Goal: Book appointment/travel/reservation

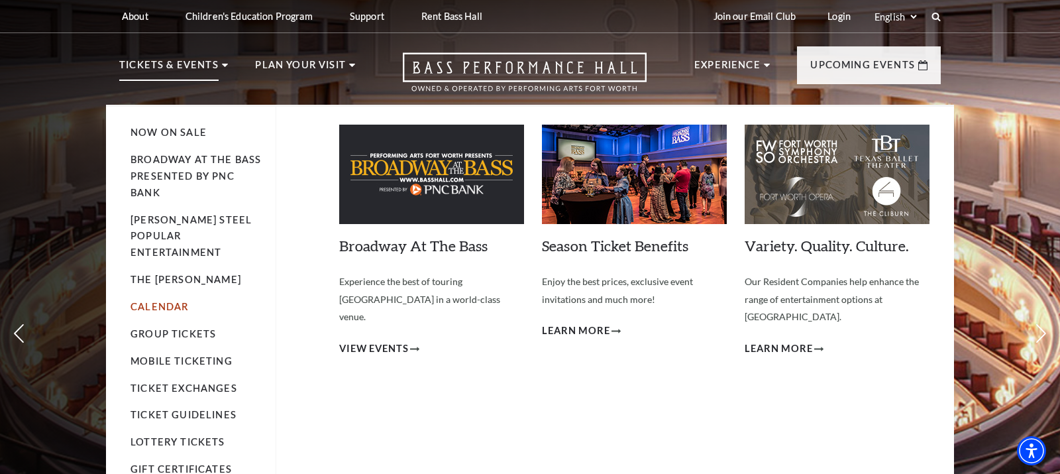
click at [154, 301] on link "Calendar" at bounding box center [160, 306] width 58 height 11
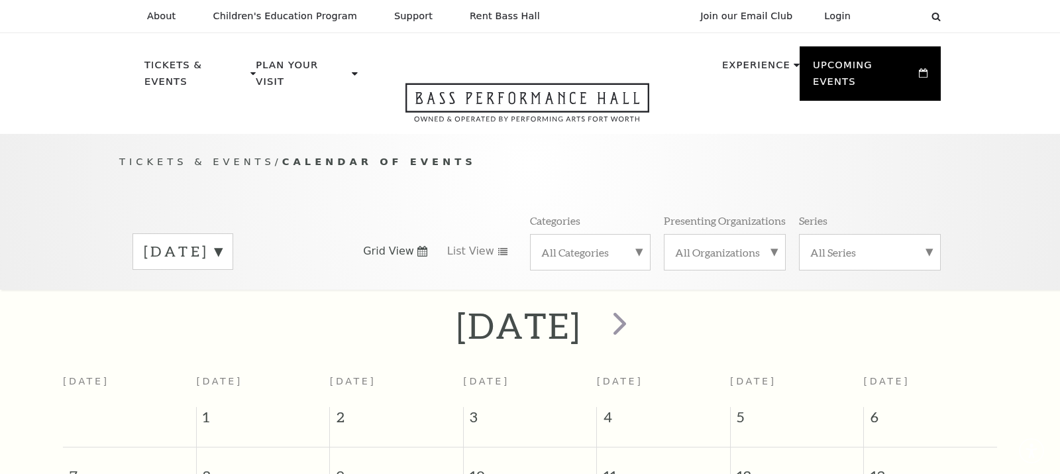
scroll to position [117, 0]
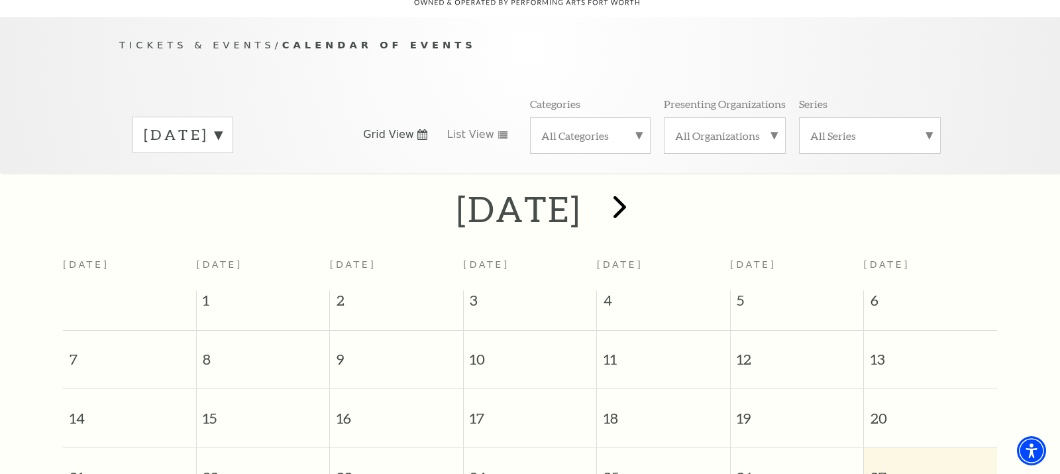
click at [639, 190] on span "next" at bounding box center [620, 207] width 38 height 38
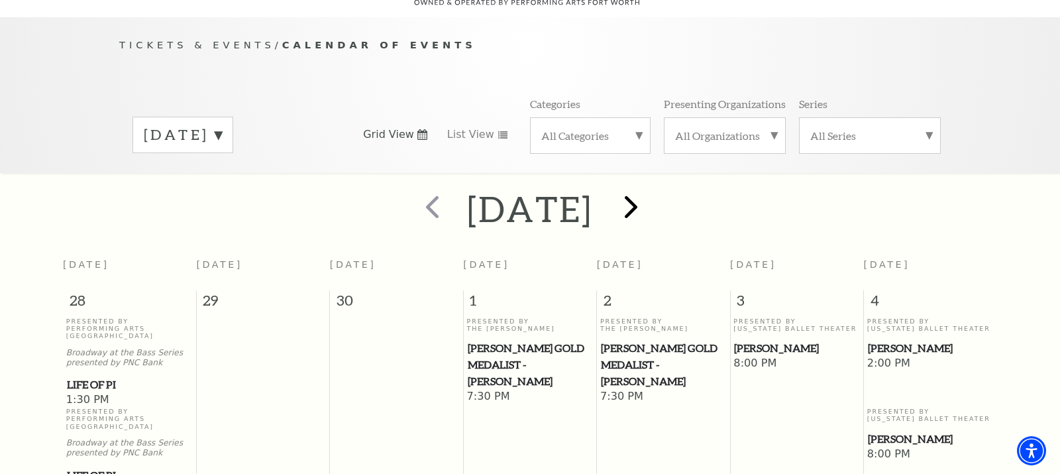
click at [650, 189] on span "next" at bounding box center [631, 207] width 38 height 38
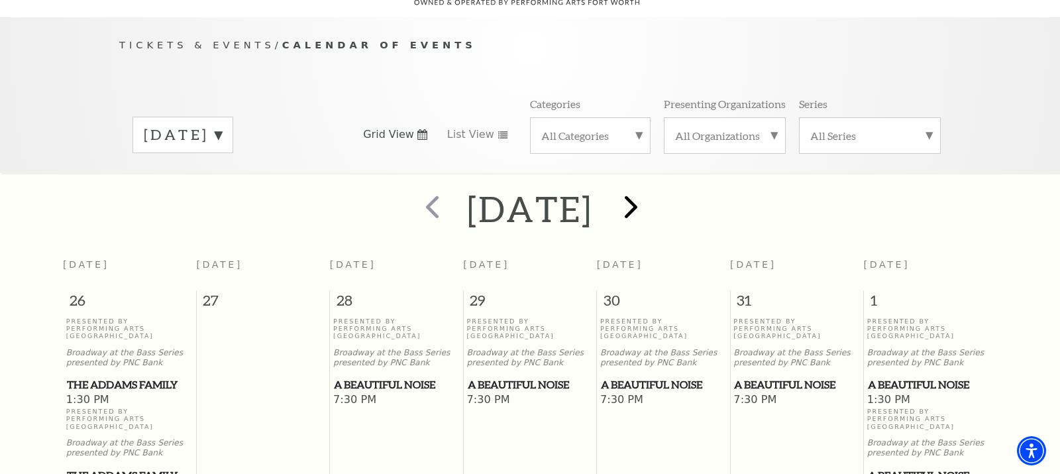
click at [650, 189] on span "next" at bounding box center [631, 207] width 38 height 38
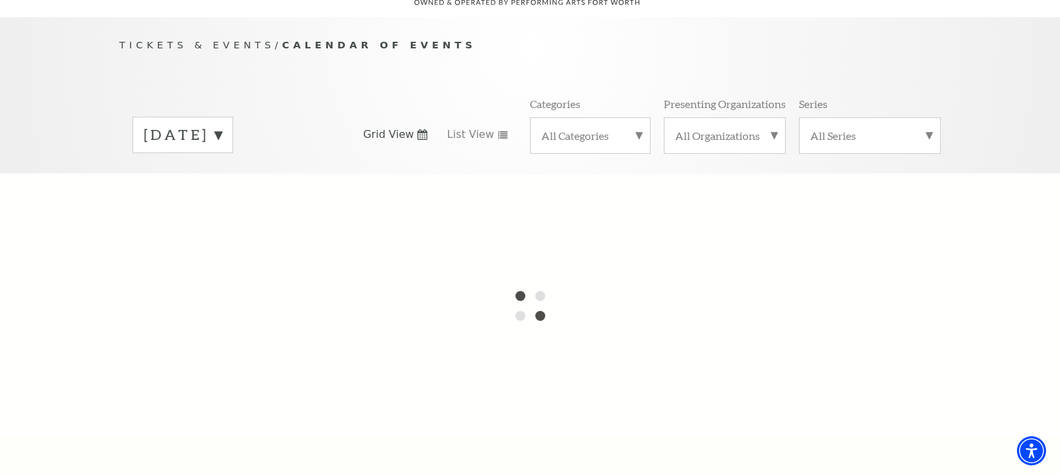
click at [222, 125] on label "November 2025" at bounding box center [183, 135] width 78 height 21
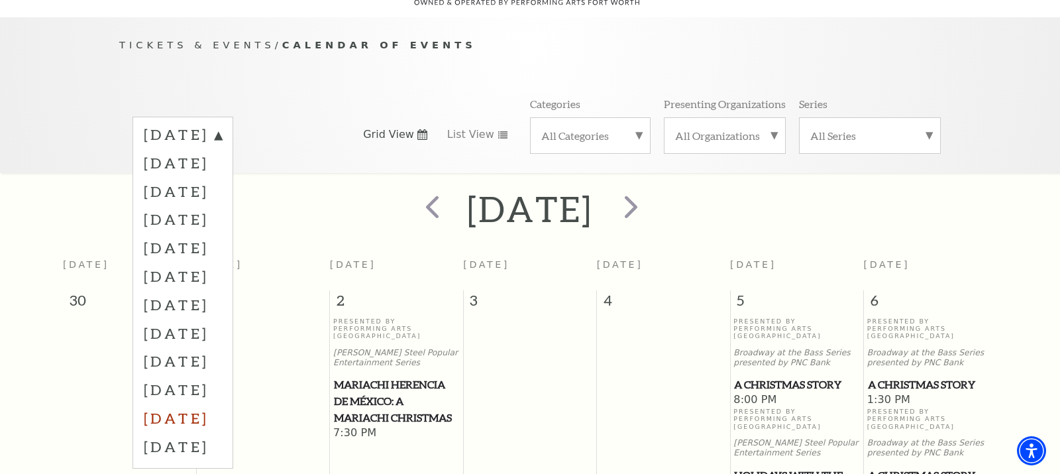
click at [205, 404] on label "July 2026" at bounding box center [183, 418] width 78 height 28
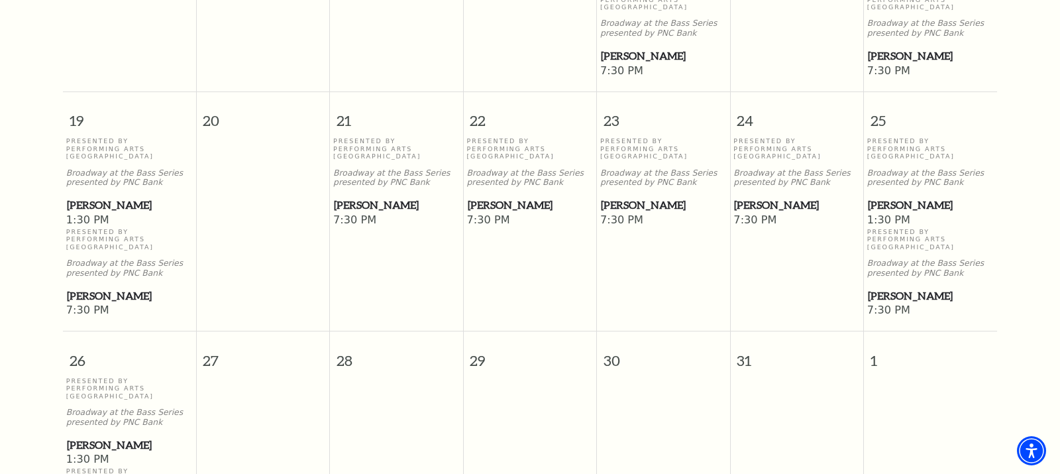
scroll to position [828, 0]
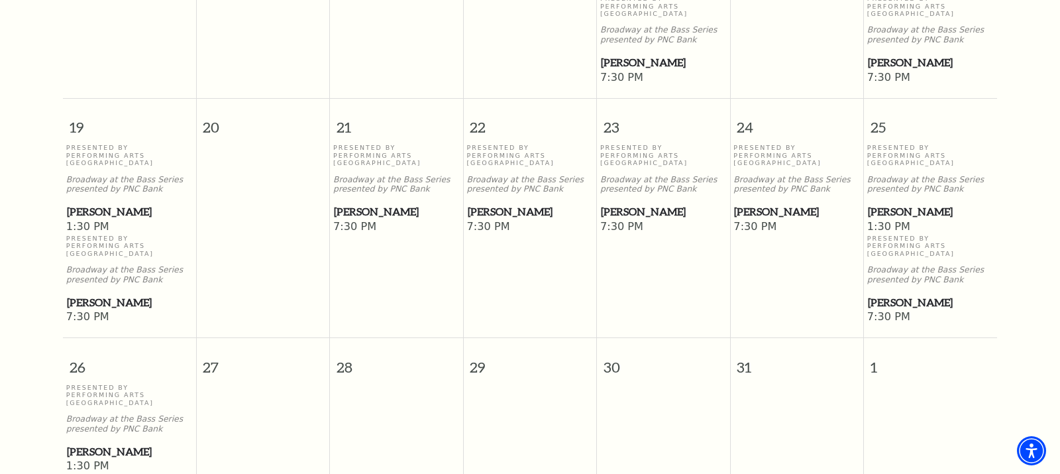
click at [887, 211] on span "[PERSON_NAME]" at bounding box center [930, 211] width 125 height 17
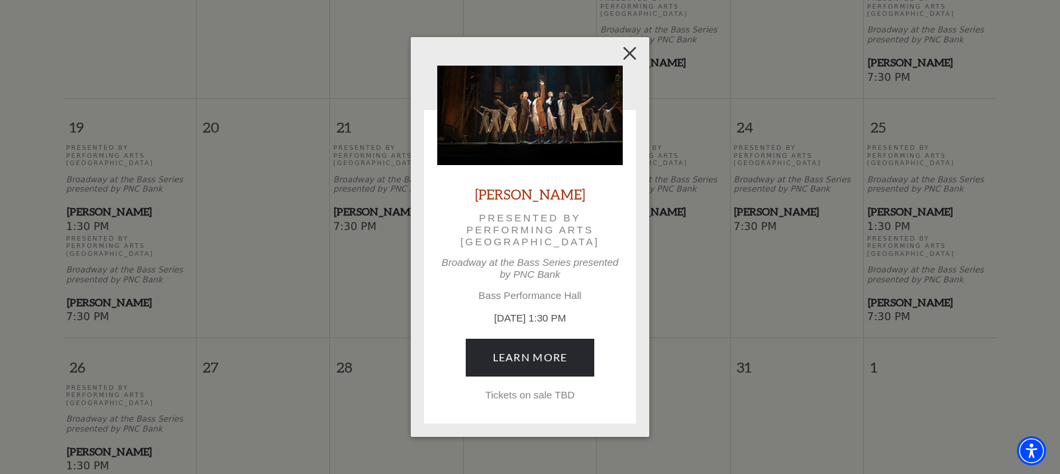
click at [626, 58] on button "Close" at bounding box center [630, 53] width 25 height 25
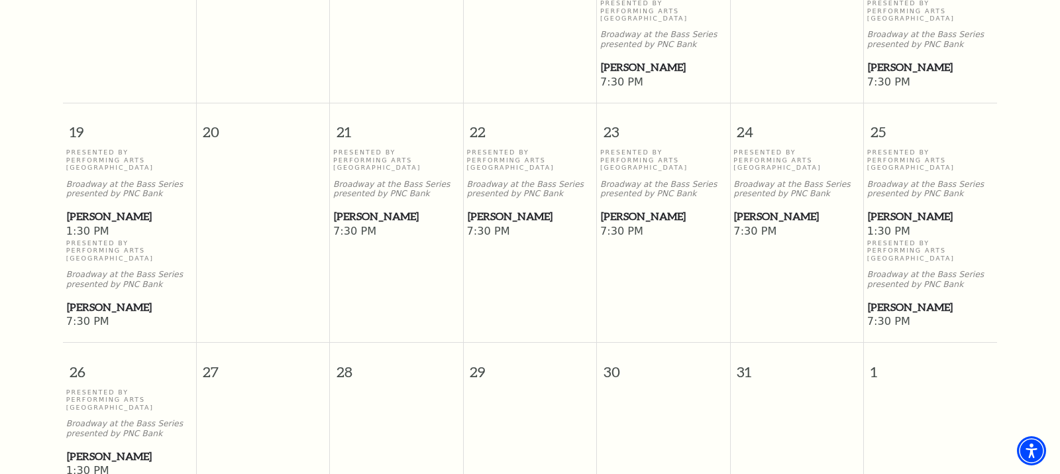
scroll to position [822, 0]
